Goal: Contribute content

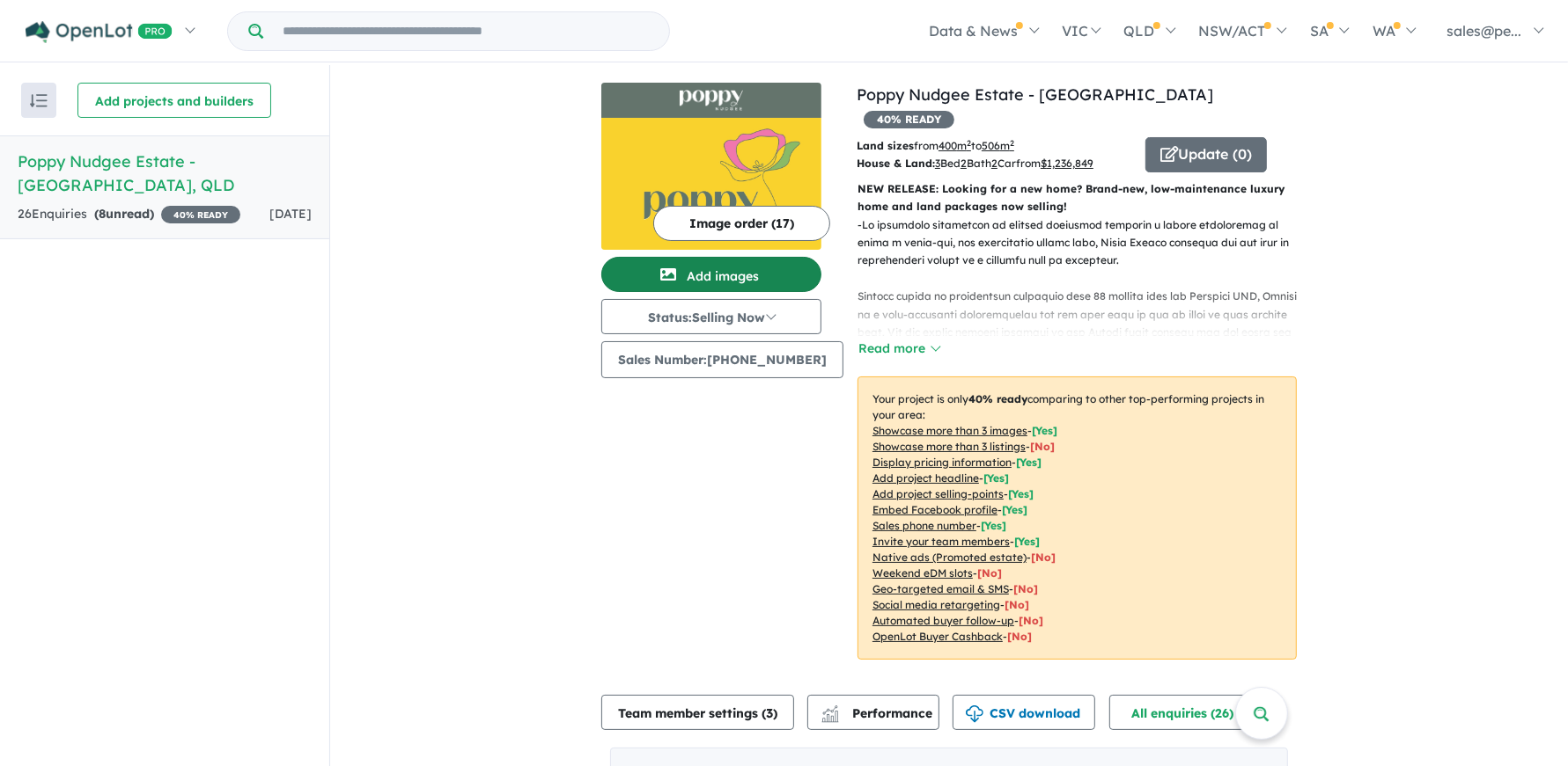
click at [731, 278] on button "Add images" at bounding box center [711, 274] width 220 height 35
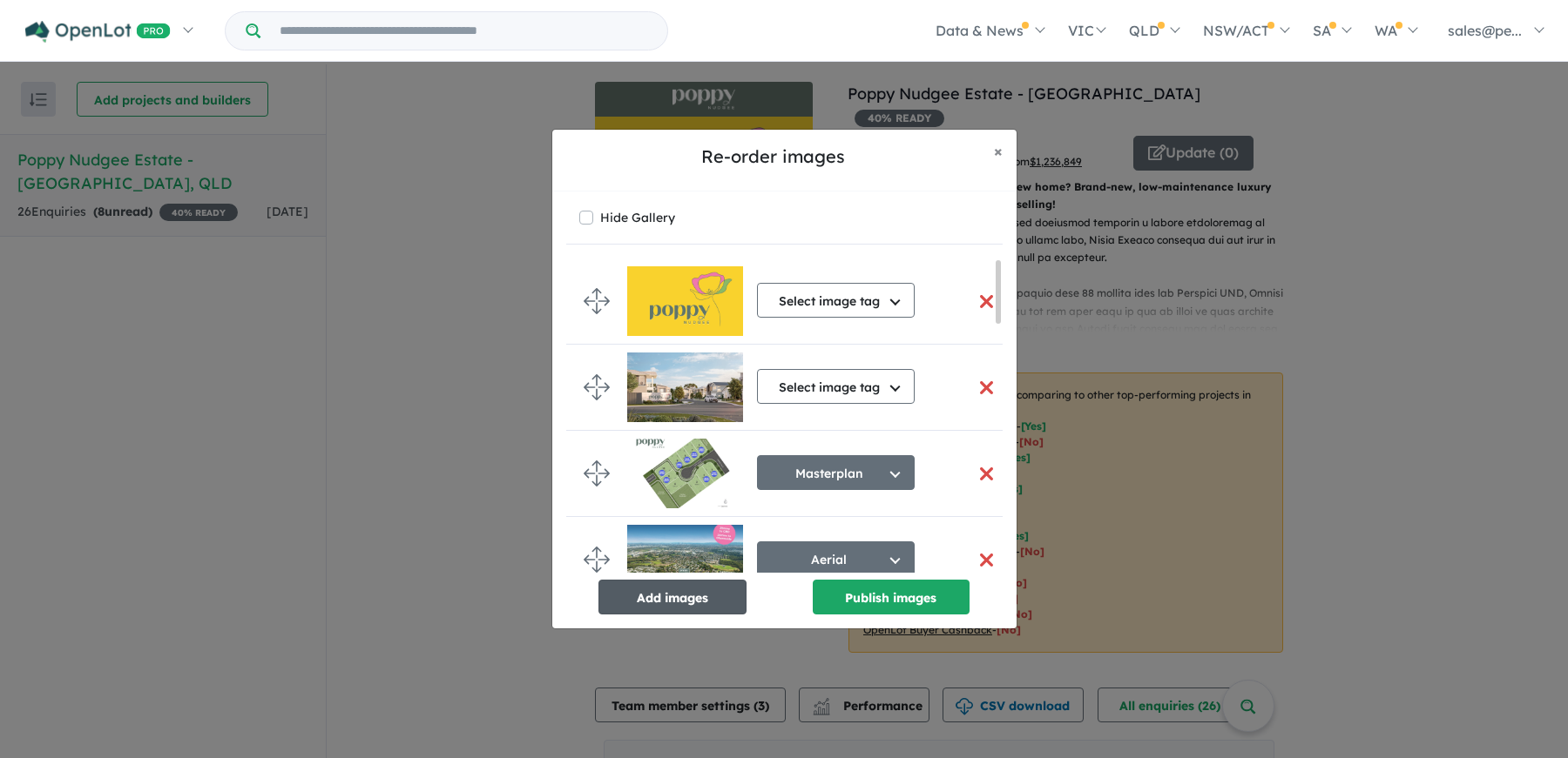
click at [692, 599] on button "Add images" at bounding box center [673, 597] width 148 height 35
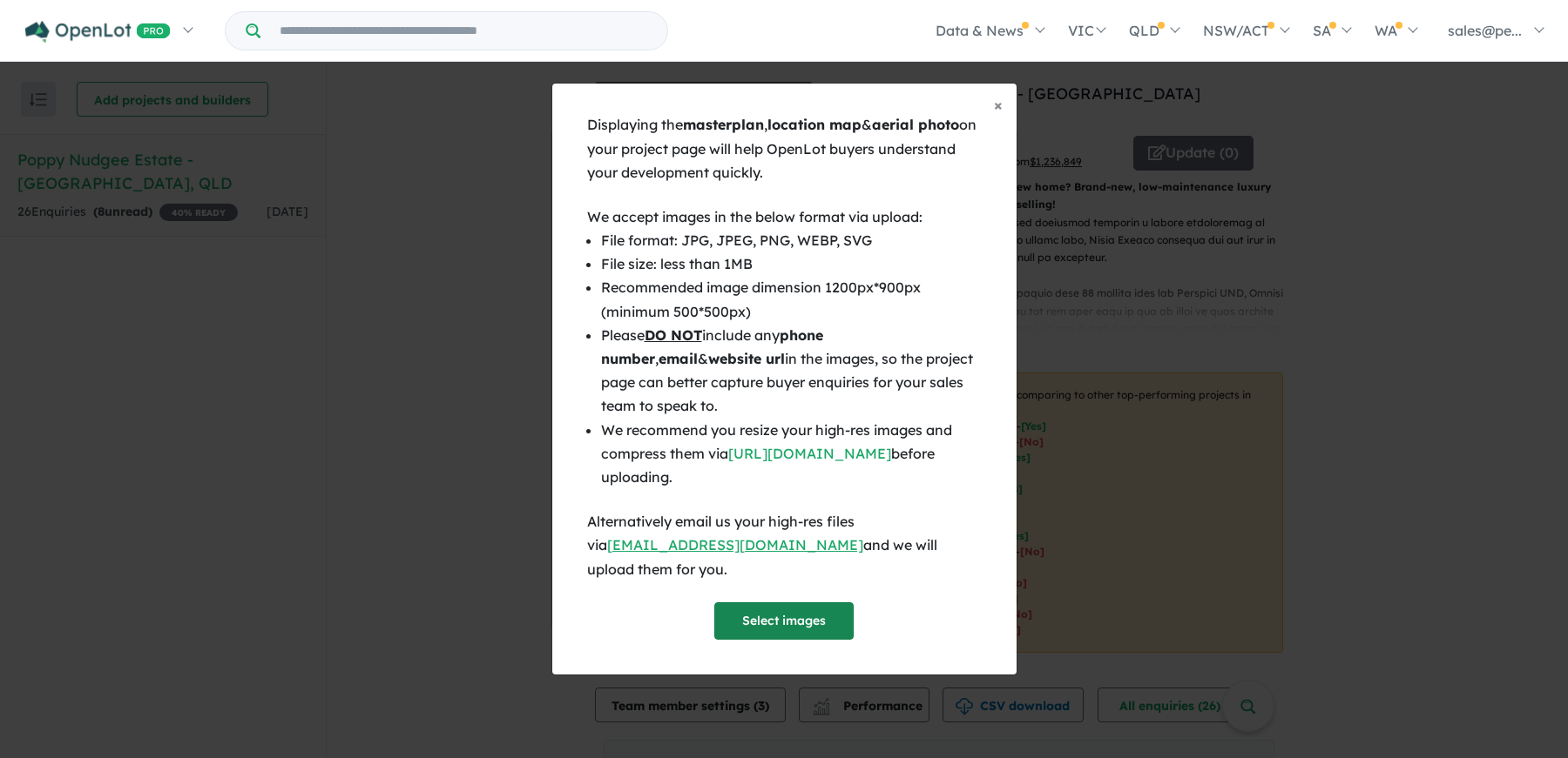
click at [792, 611] on button "Select images" at bounding box center [784, 620] width 140 height 38
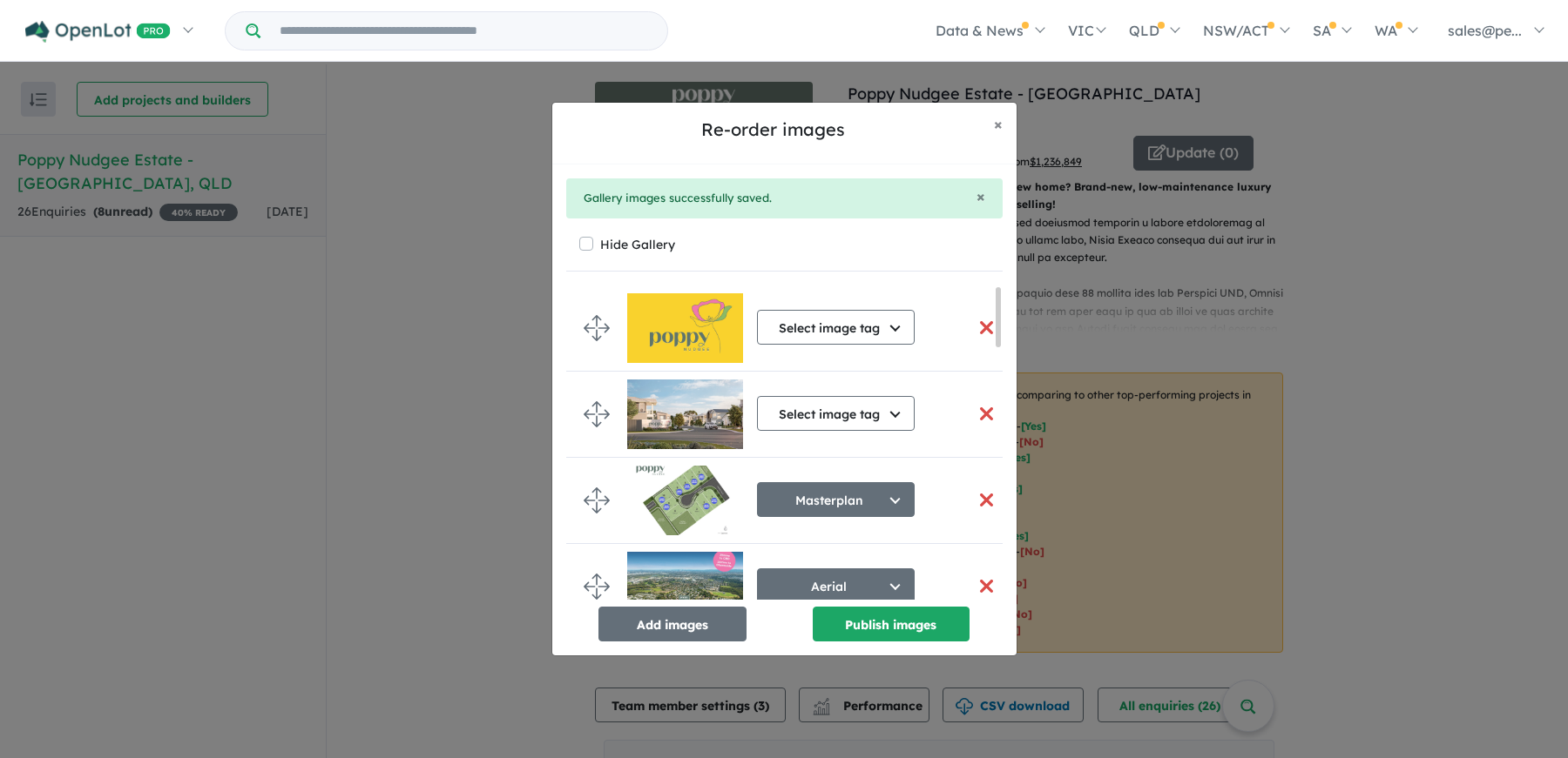
click at [977, 499] on button "button" at bounding box center [987, 500] width 37 height 38
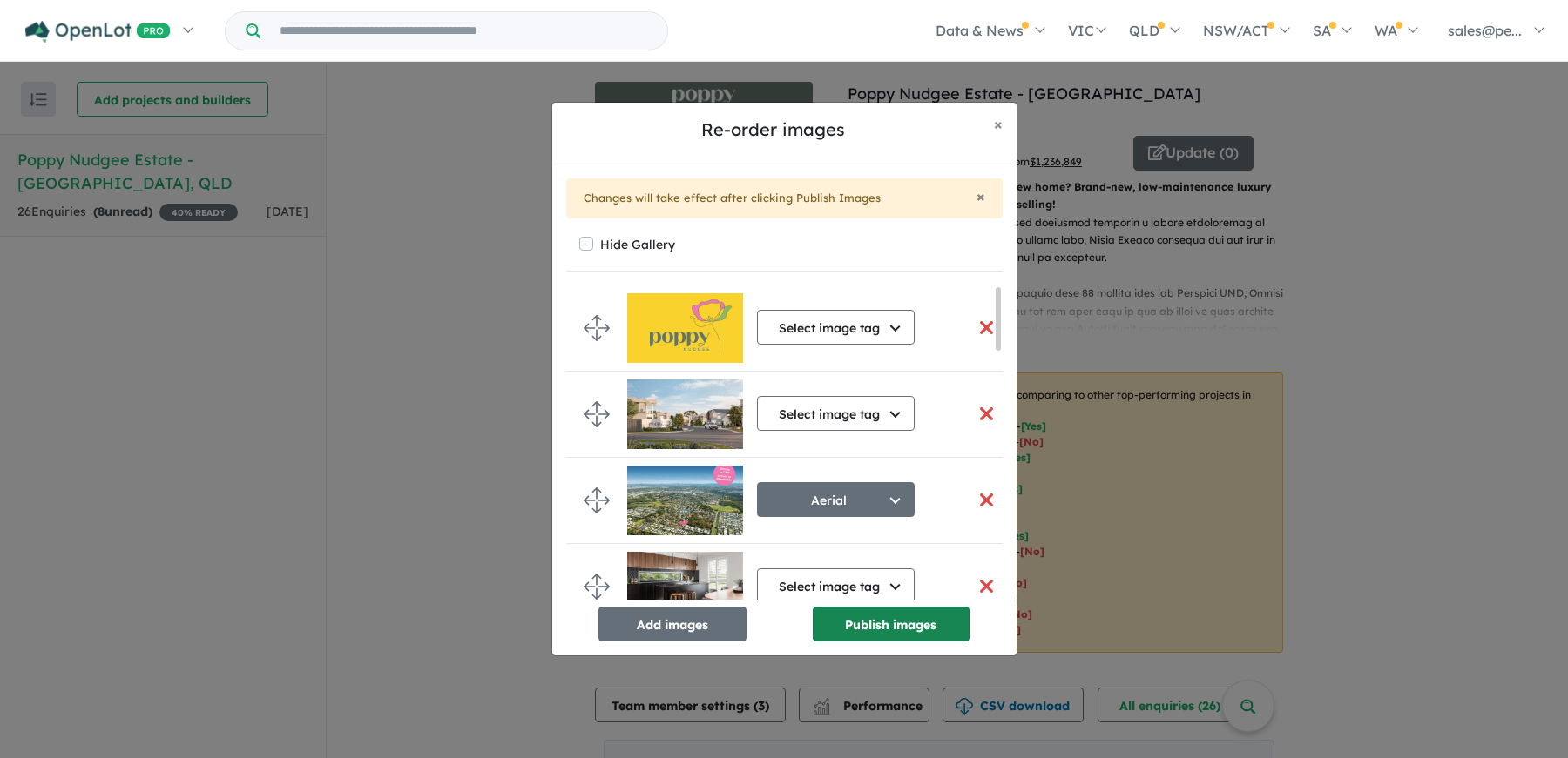
click at [873, 615] on button "Publish images" at bounding box center [890, 624] width 157 height 35
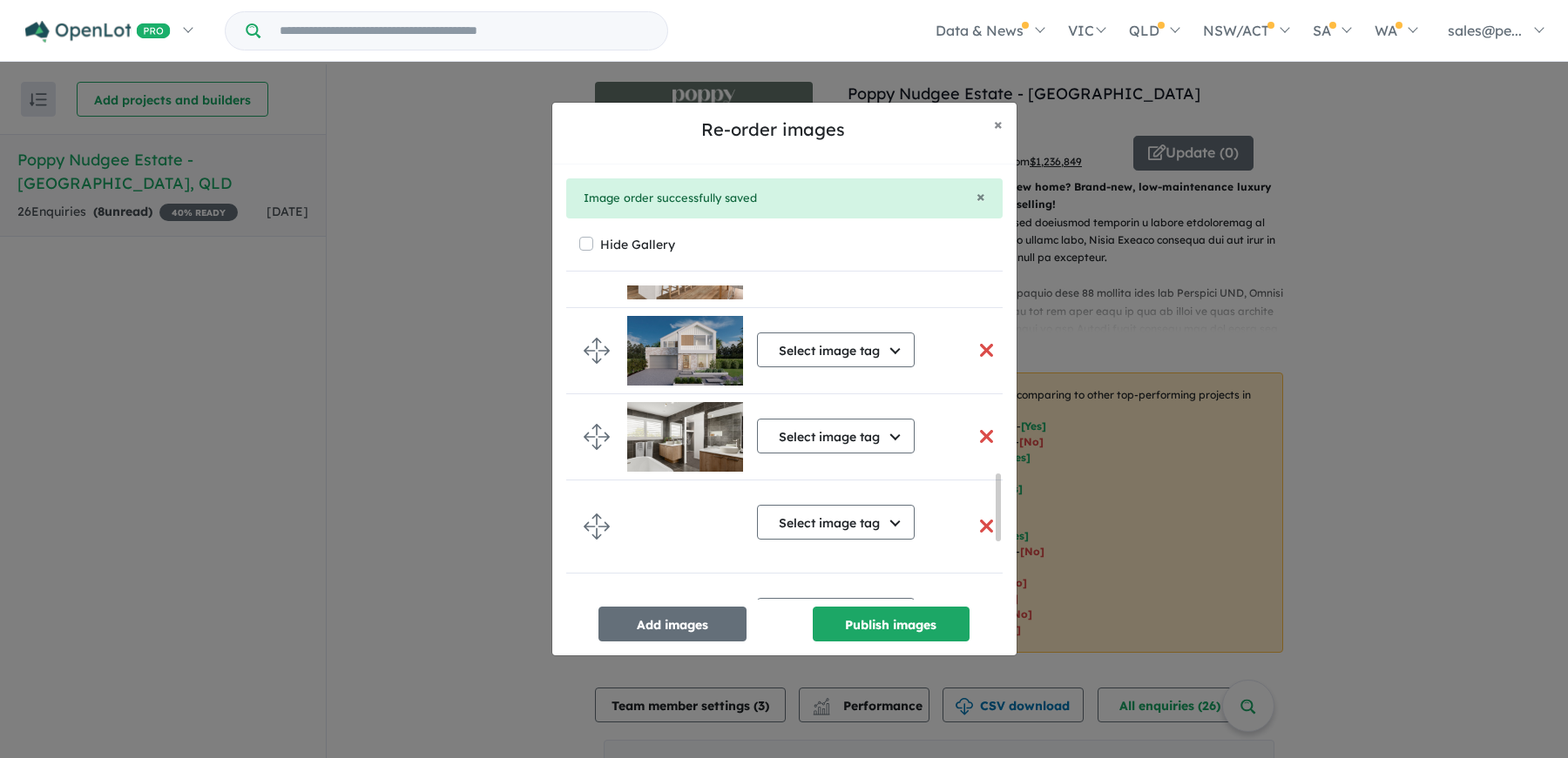
scroll to position [1142, 0]
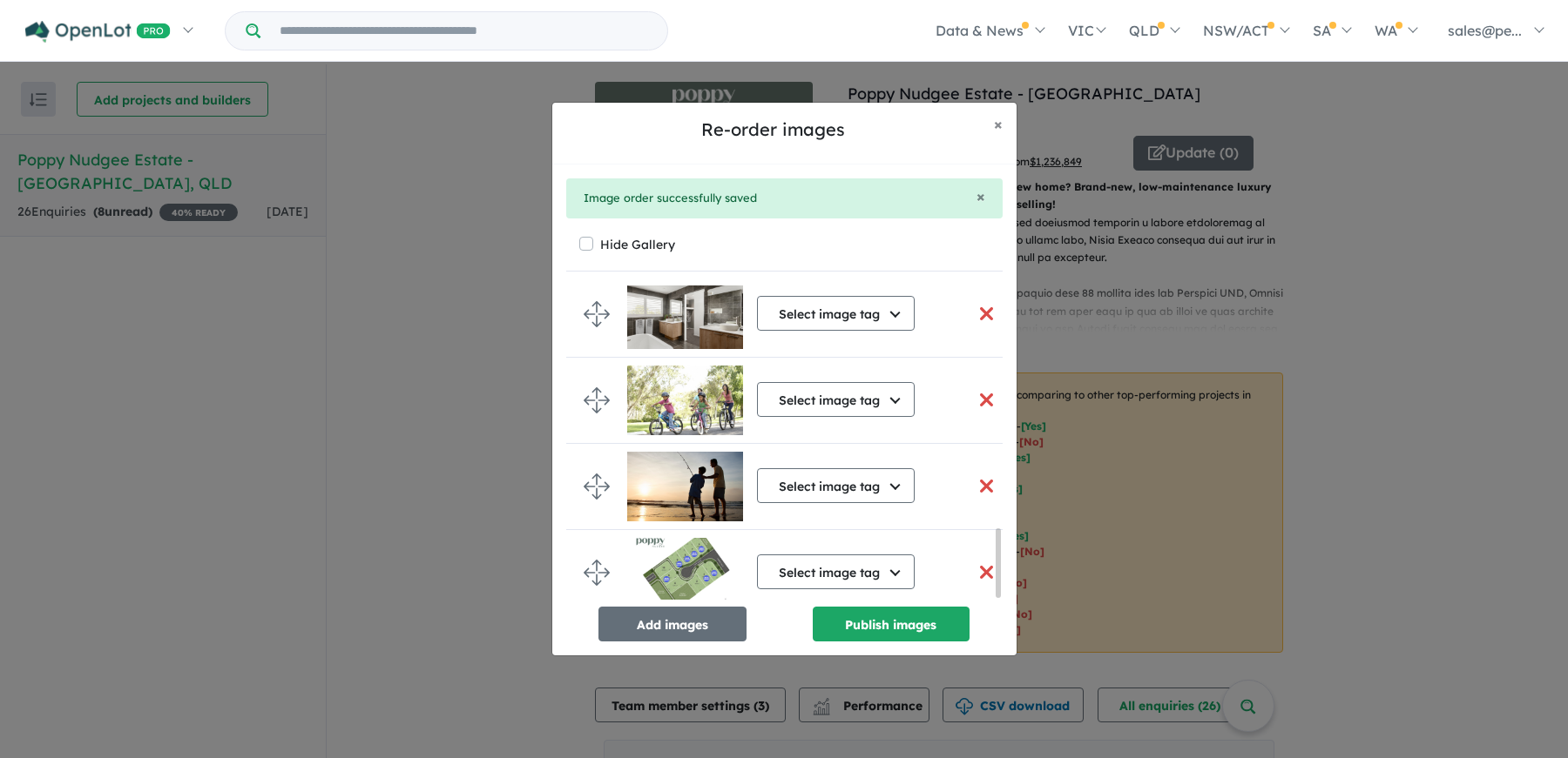
drag, startPoint x: 997, startPoint y: 306, endPoint x: 995, endPoint y: 602, distance: 296.0
click at [995, 602] on div "Select image tag Select image tag Aerial Location Map Masterplan Lifestyle Amen…" at bounding box center [784, 463] width 437 height 356
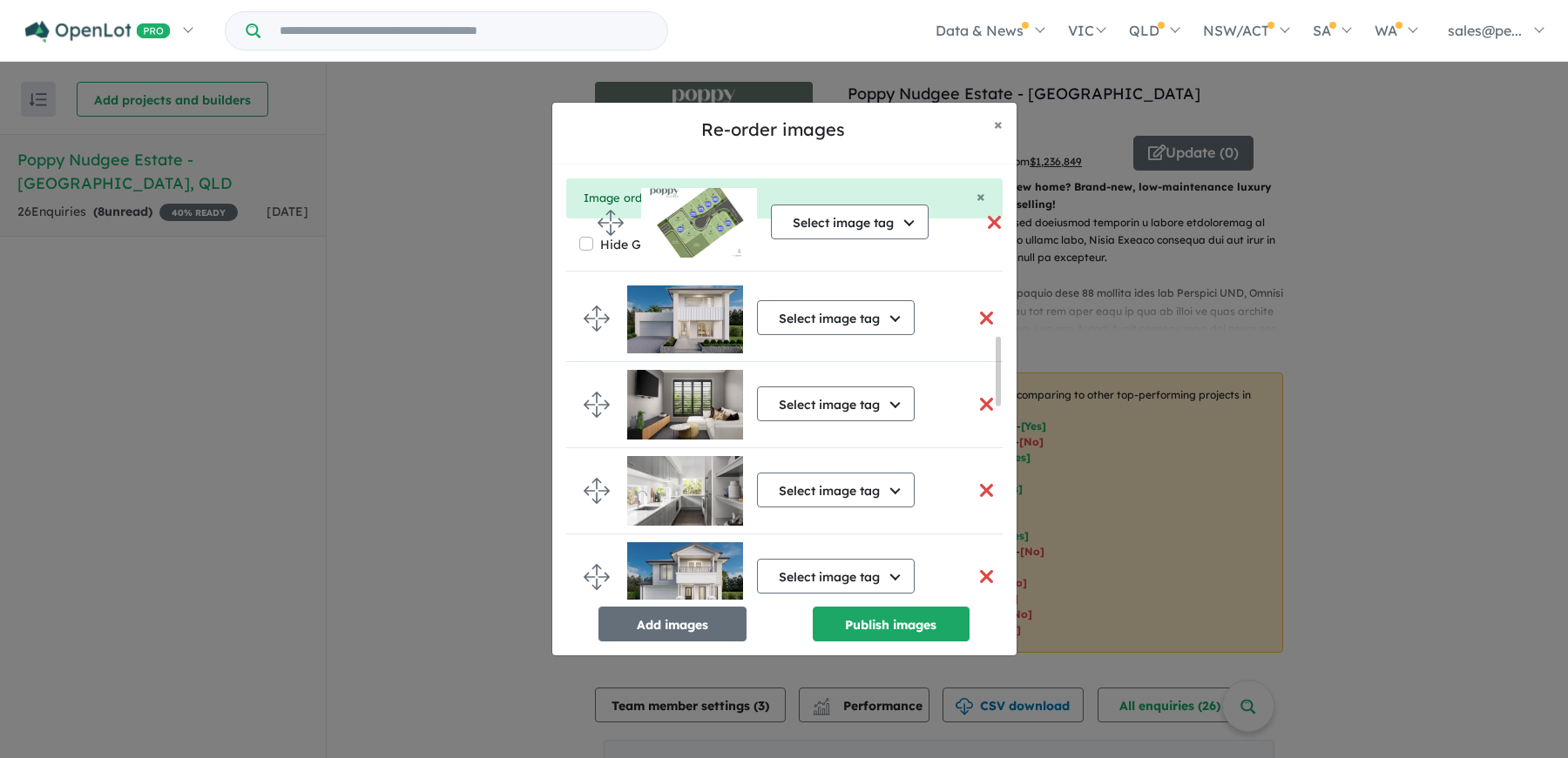
scroll to position [0, 0]
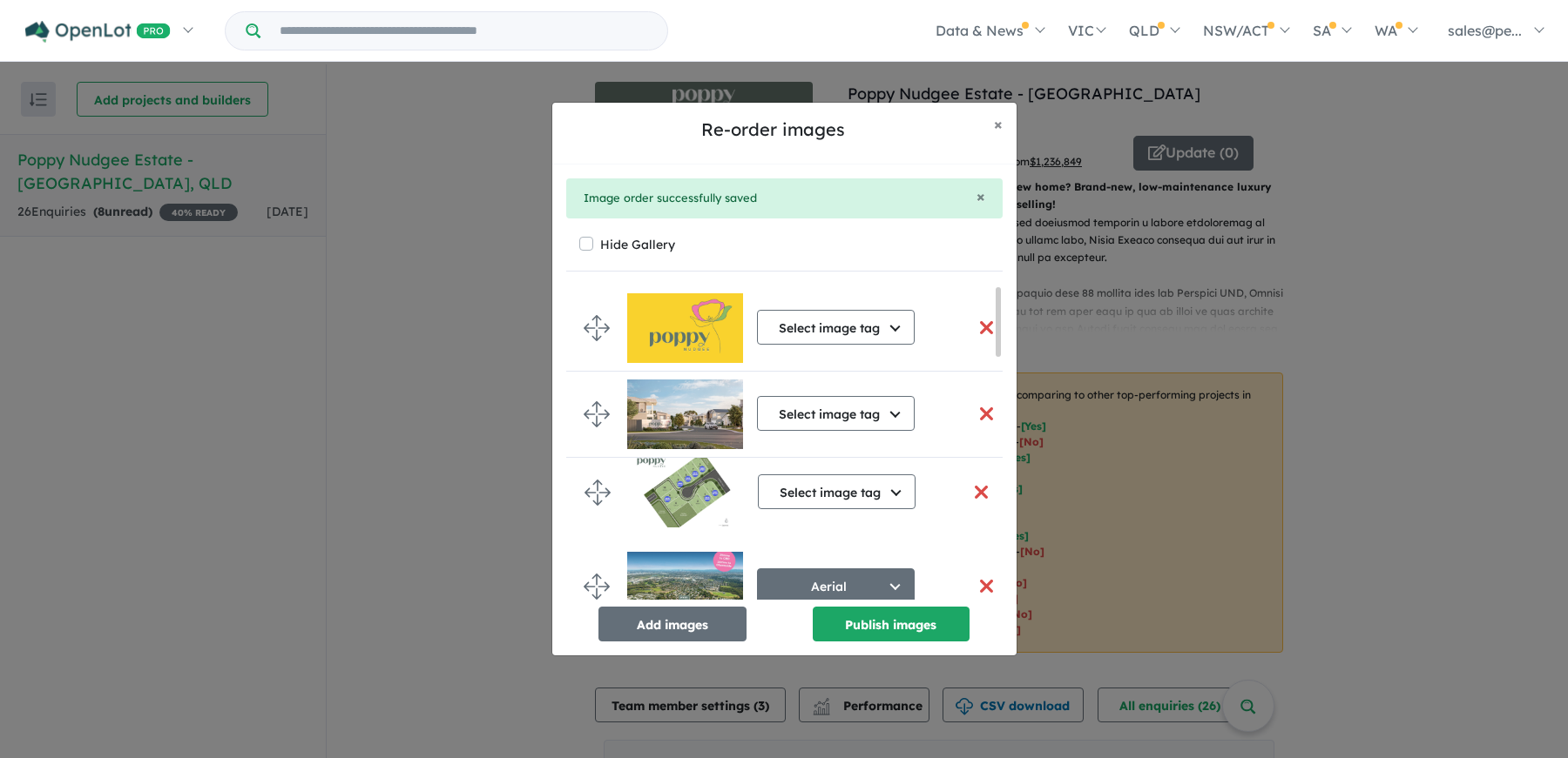
drag, startPoint x: 600, startPoint y: 561, endPoint x: 601, endPoint y: 484, distance: 77.0
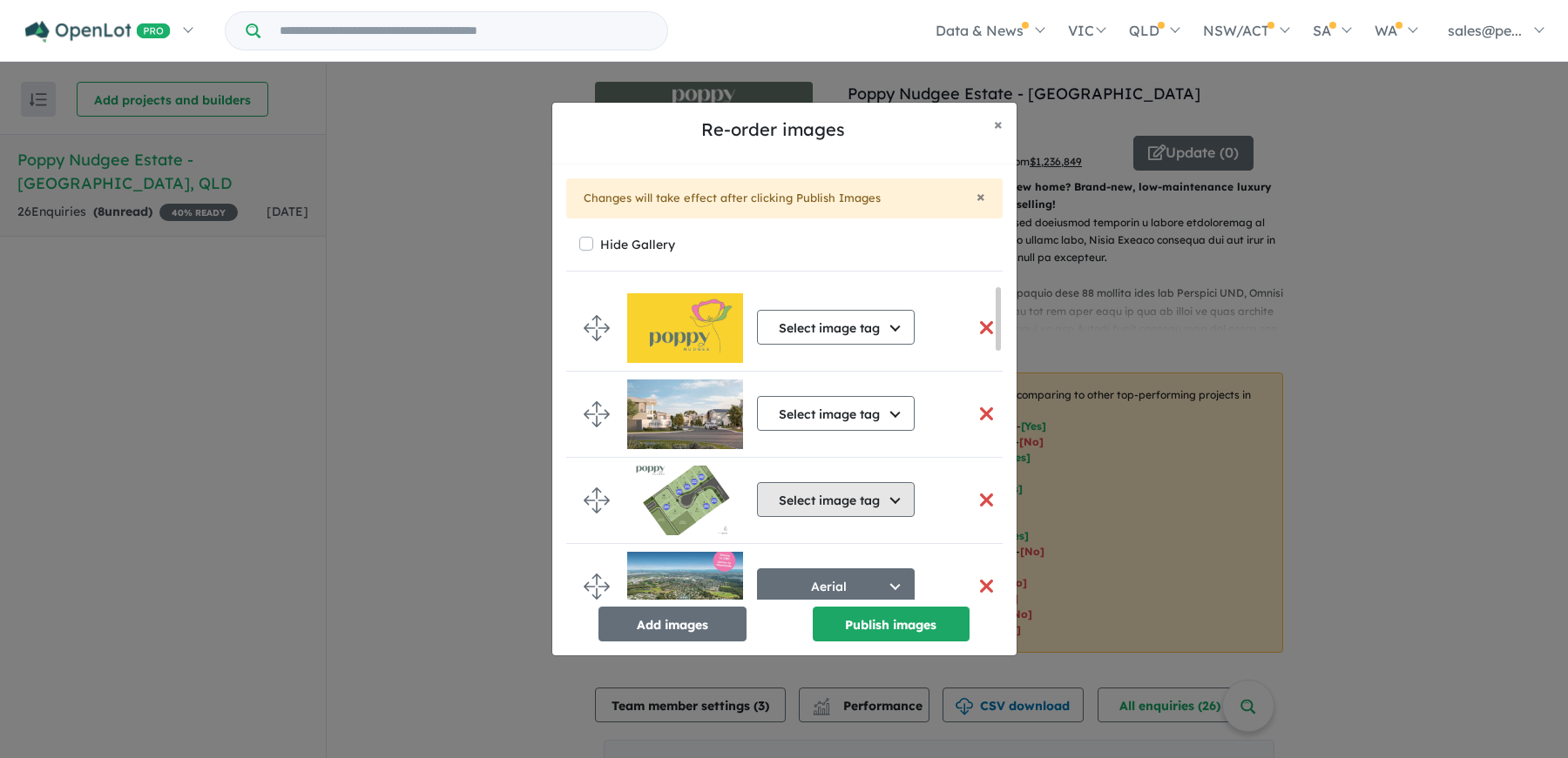
click at [892, 502] on button "Select image tag" at bounding box center [836, 500] width 158 height 35
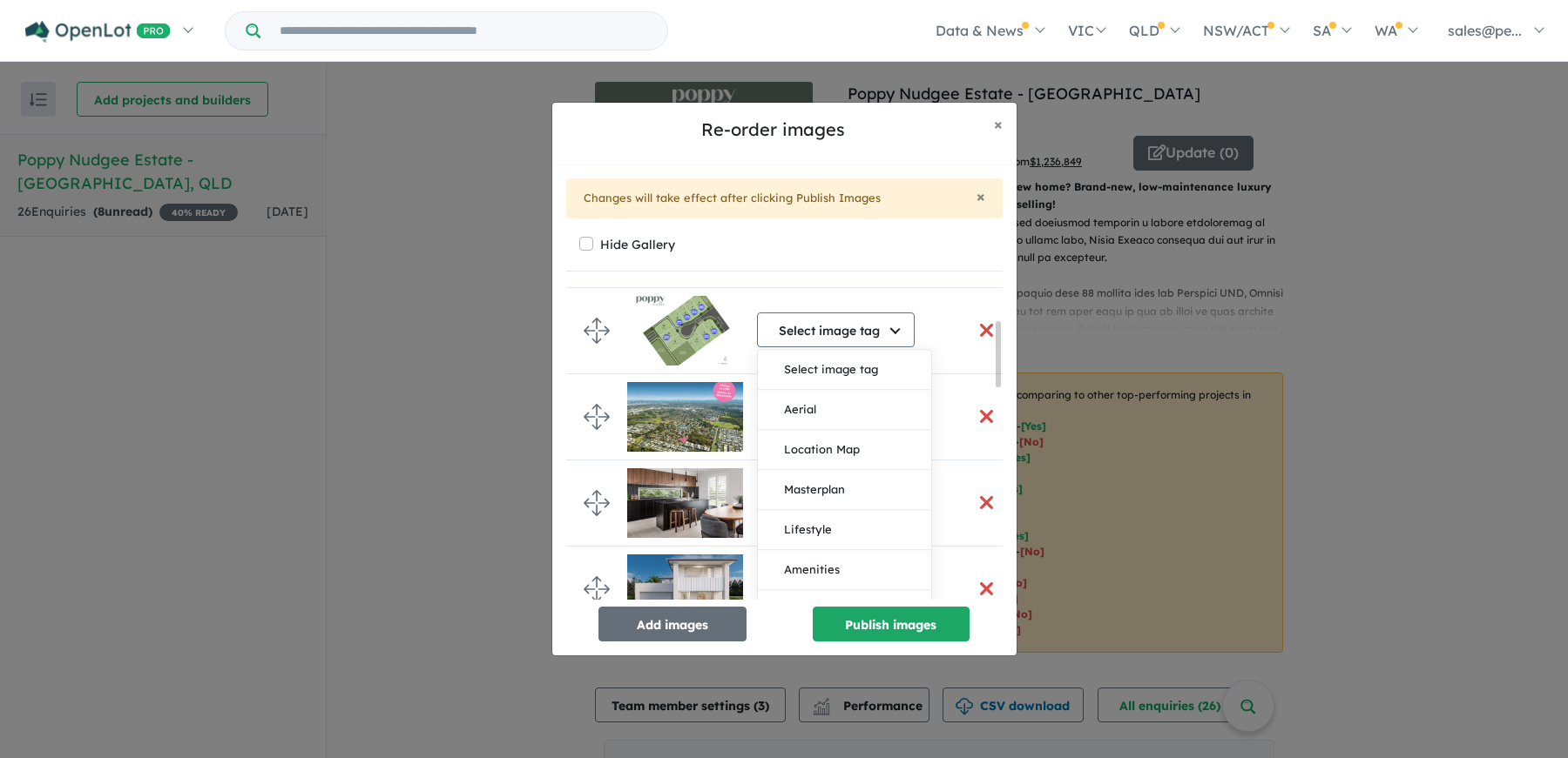
drag, startPoint x: 995, startPoint y: 319, endPoint x: 999, endPoint y: 356, distance: 37.2
click at [999, 356] on div at bounding box center [997, 353] width 5 height 66
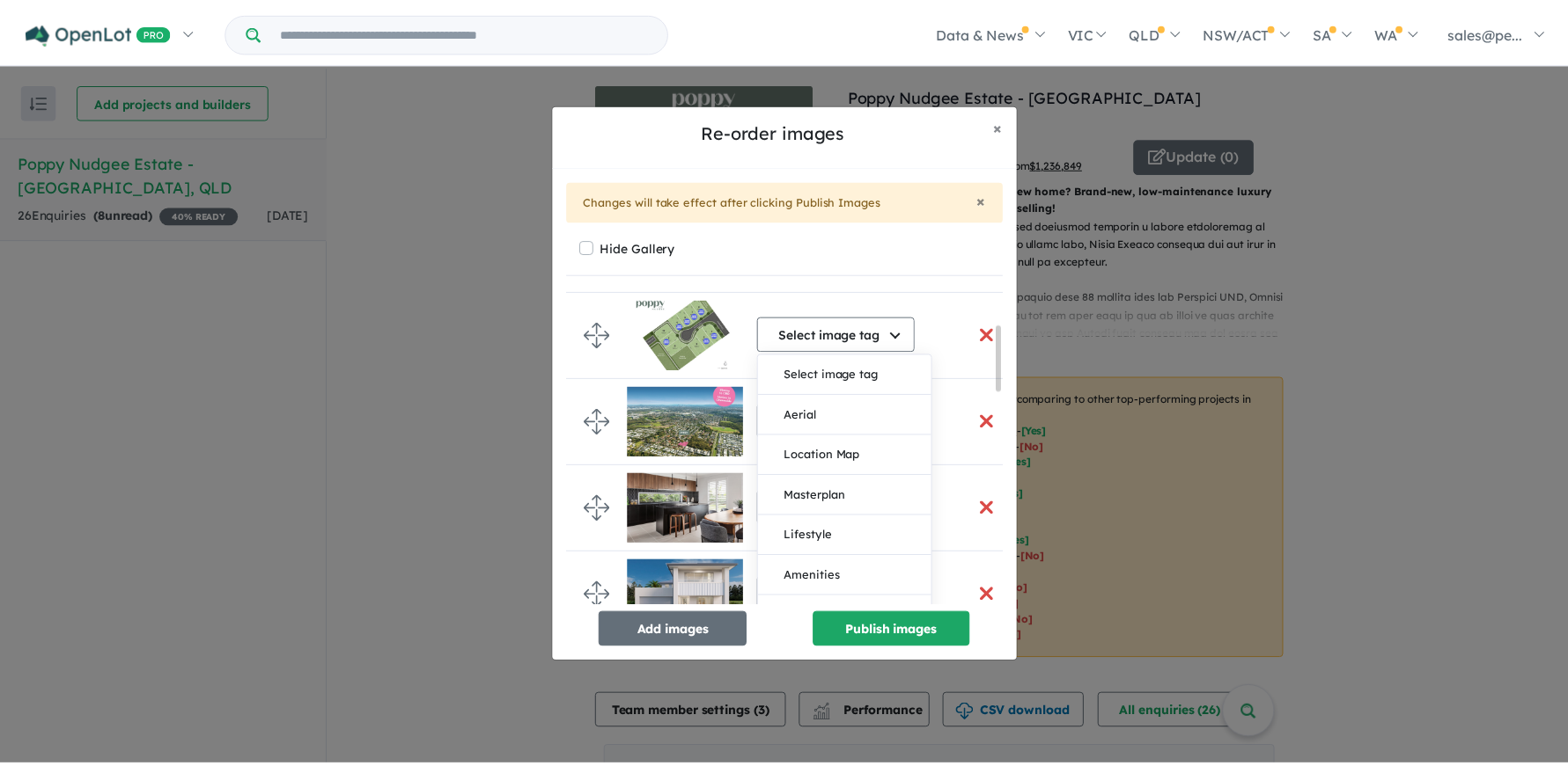
scroll to position [176, 0]
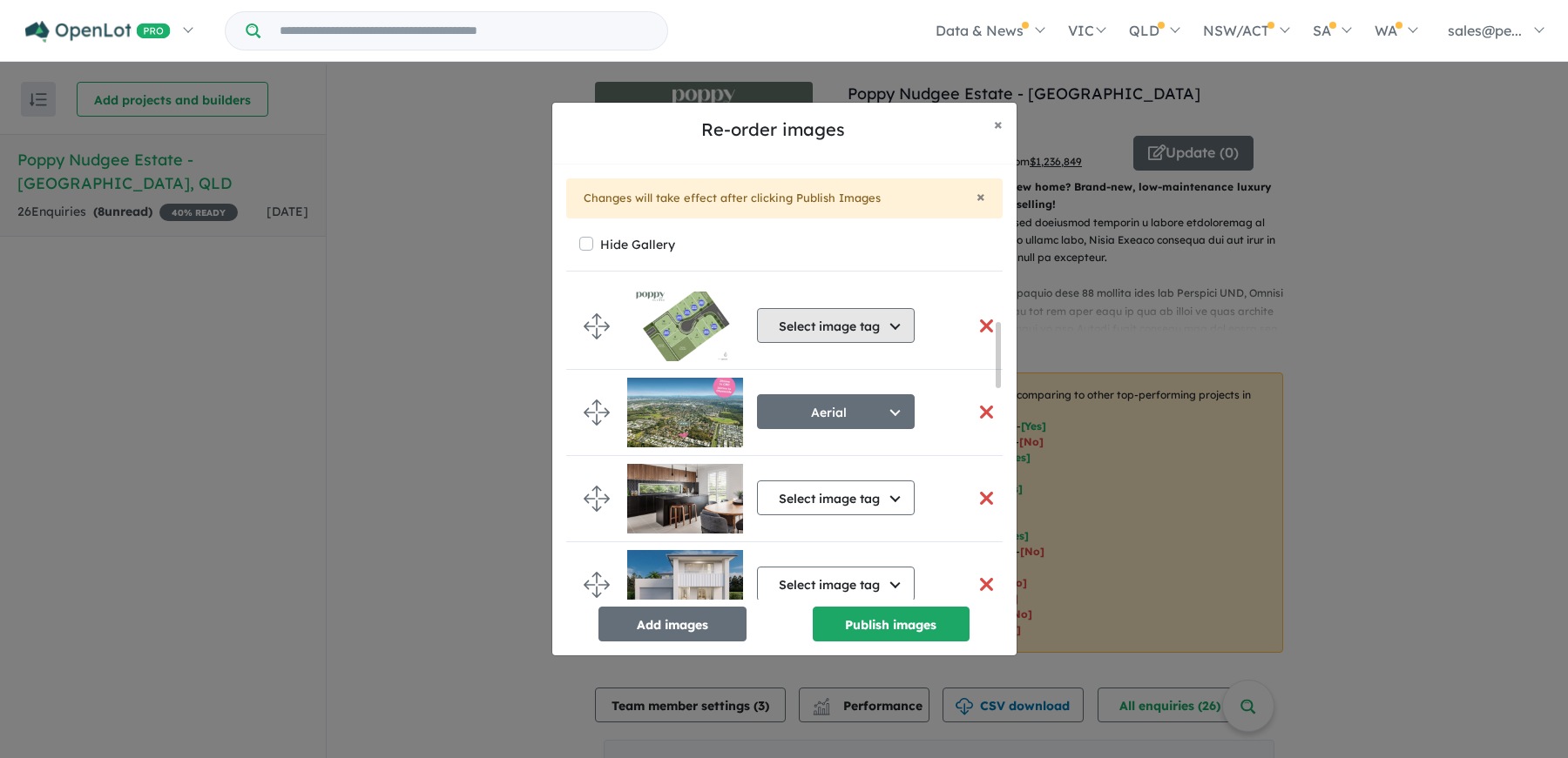
click at [896, 326] on button "Select image tag" at bounding box center [836, 326] width 158 height 35
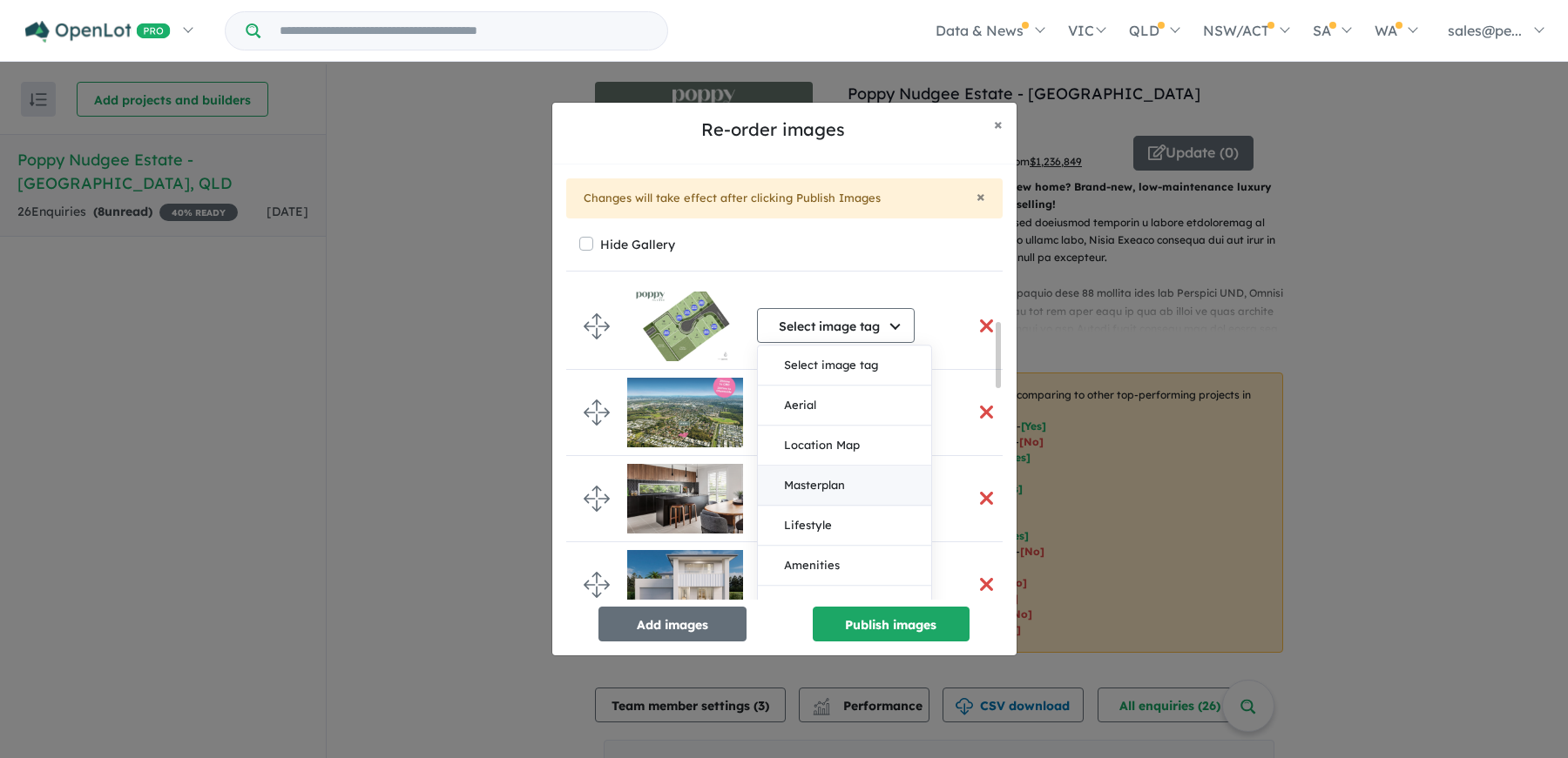
click at [837, 486] on button "Masterplan" at bounding box center [844, 486] width 173 height 40
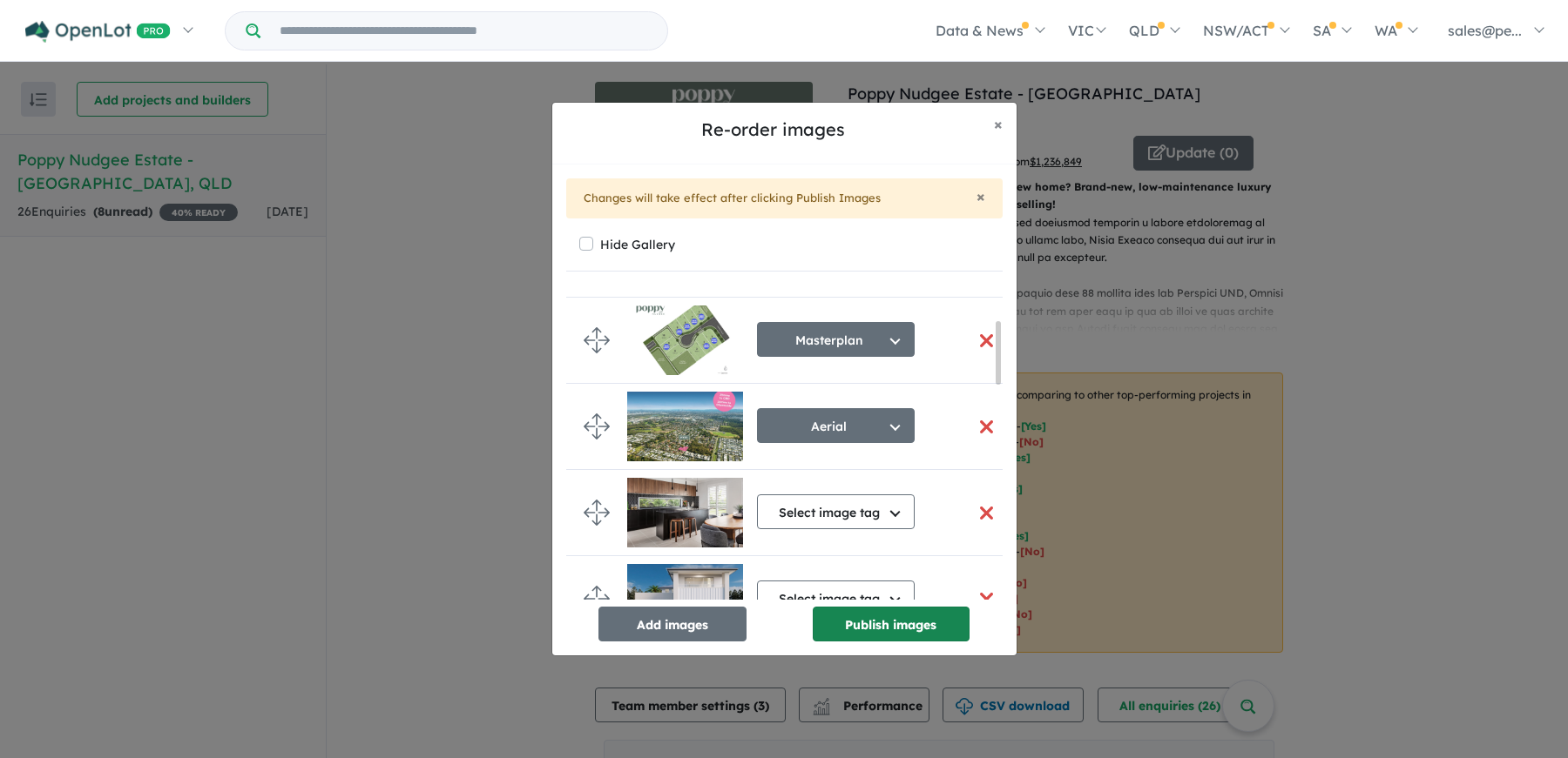
click at [875, 623] on button "Publish images" at bounding box center [890, 624] width 157 height 35
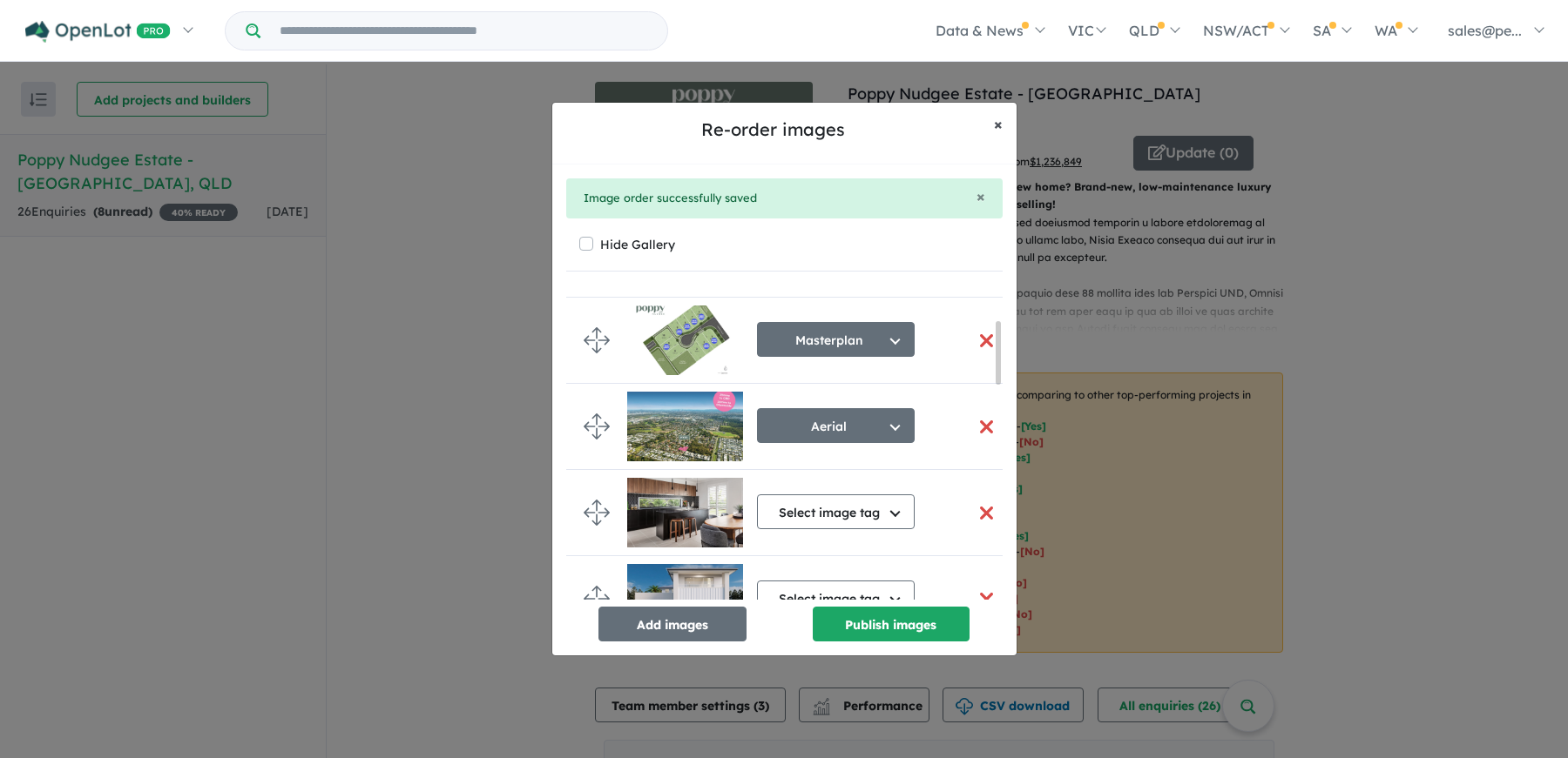
click at [992, 122] on button "× Close" at bounding box center [998, 124] width 37 height 43
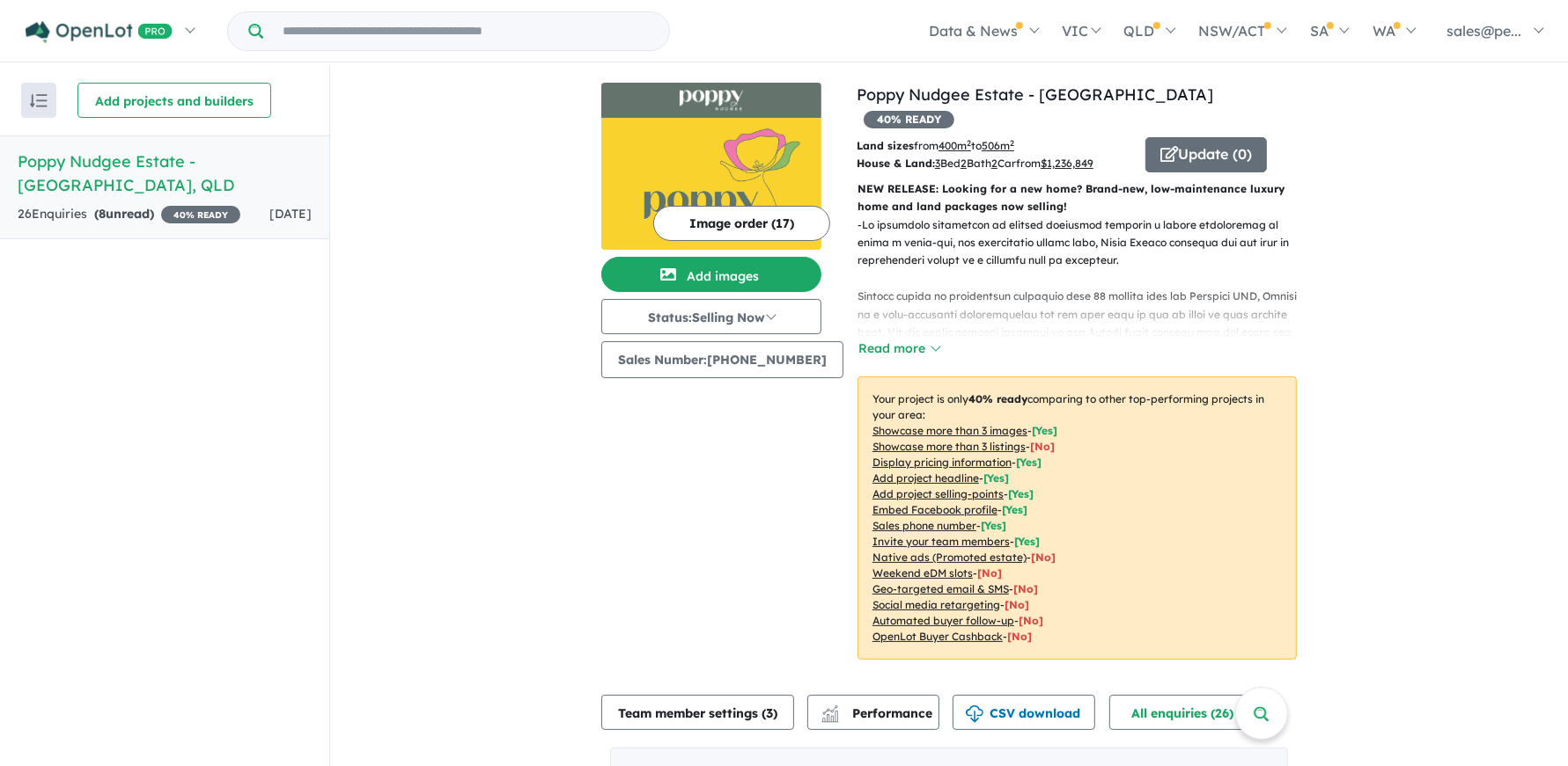
click at [717, 172] on img at bounding box center [711, 184] width 220 height 132
click at [917, 339] on button "Read more" at bounding box center [898, 348] width 83 height 20
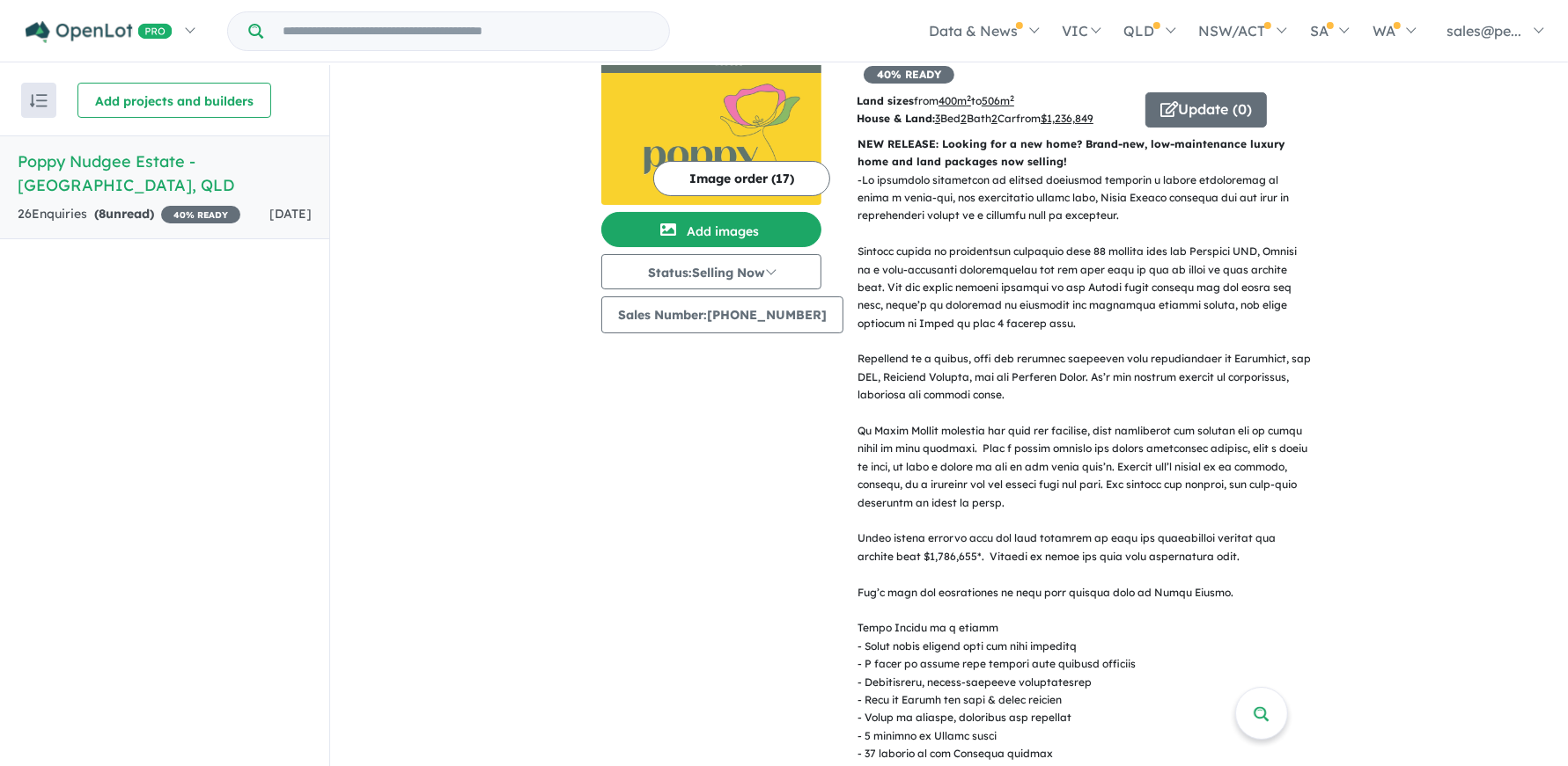
scroll to position [0, 0]
